Goal: Information Seeking & Learning: Learn about a topic

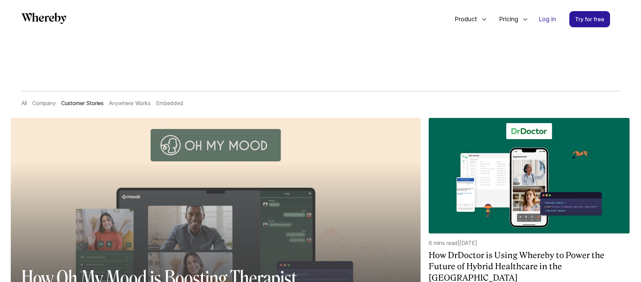
click at [290, 165] on div at bounding box center [216, 249] width 410 height 174
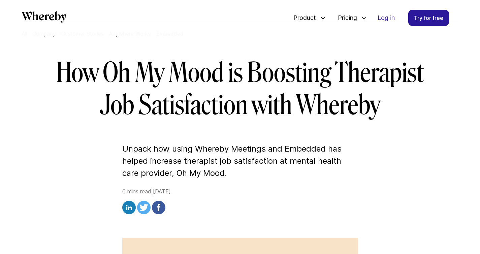
scroll to position [69, 0]
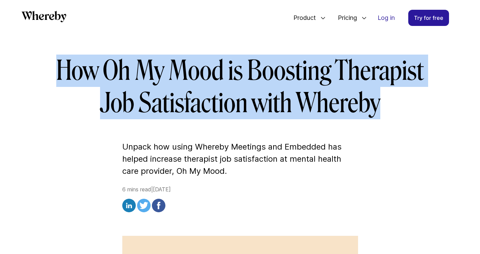
drag, startPoint x: 57, startPoint y: 66, endPoint x: 377, endPoint y: 107, distance: 323.0
click at [377, 107] on h1 "How Oh My Mood is Boosting Therapist Job Satisfaction with Whereby" at bounding box center [240, 87] width 388 height 65
copy h1 "How Oh My Mood is Boosting Therapist Job Satisfaction with Whereby"
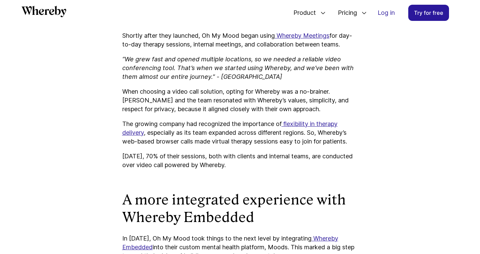
scroll to position [635, 0]
click at [219, 104] on p "When choosing a video call solution, opting for Whereby was a no-brainer. [PERS…" at bounding box center [240, 100] width 236 height 26
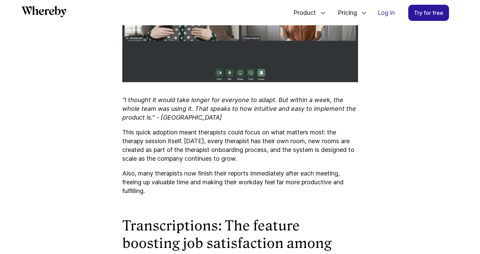
scroll to position [1078, 0]
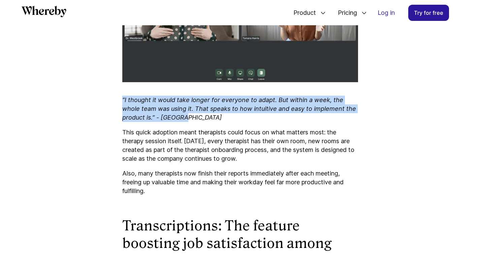
drag, startPoint x: 172, startPoint y: 125, endPoint x: 121, endPoint y: 108, distance: 53.6
click at [121, 108] on article "How Oh My Mood is Boosting Therapist Job Satisfaction with Whereby Unpack how u…" at bounding box center [240, 252] width 404 height 2436
copy icon "“I thought it would take longer for everyone to adapt. But within a week, the w…"
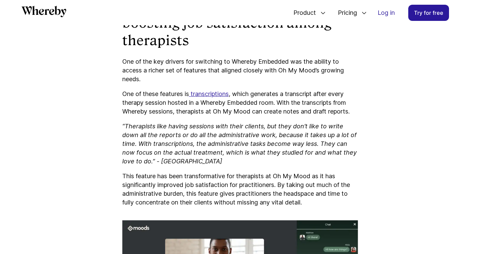
scroll to position [1299, 0]
click at [147, 155] on icon "“Therapists like having sessions with their clients, but they don’t like to wri…" at bounding box center [239, 143] width 234 height 42
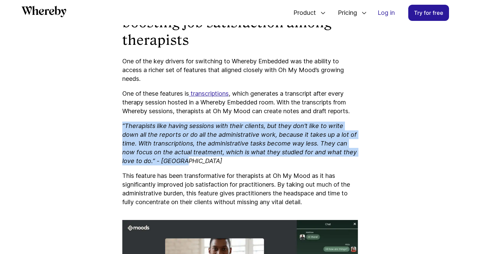
drag, startPoint x: 176, startPoint y: 169, endPoint x: 119, endPoint y: 137, distance: 65.1
click at [119, 137] on article "How Oh My Mood is Boosting Therapist Job Satisfaction with Whereby Unpack how u…" at bounding box center [240, 32] width 404 height 2436
copy icon "“Therapists like having sessions with their clients, but they don’t like to wri…"
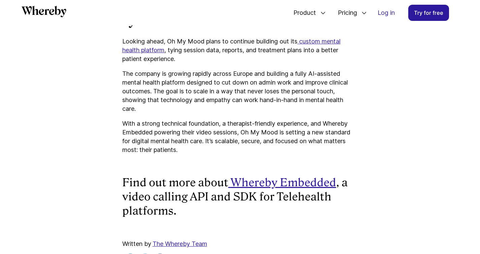
scroll to position [2249, 0]
